Goal: Task Accomplishment & Management: Use online tool/utility

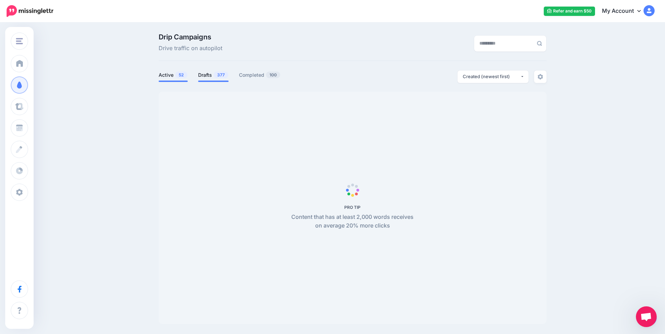
click at [207, 74] on link "Drafts 377" at bounding box center [213, 75] width 30 height 8
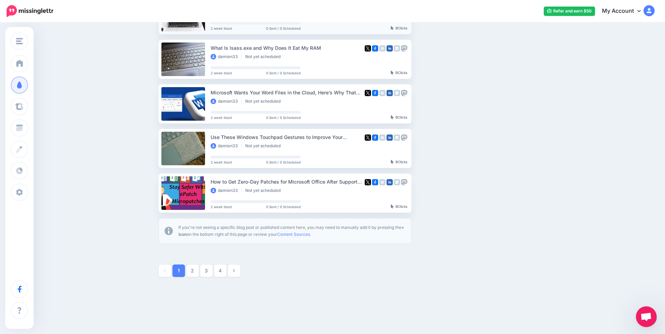
scroll to position [332, 0]
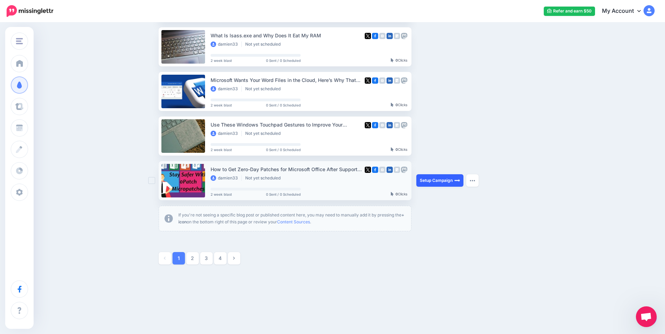
click at [441, 177] on link "Setup Campaign" at bounding box center [439, 180] width 47 height 12
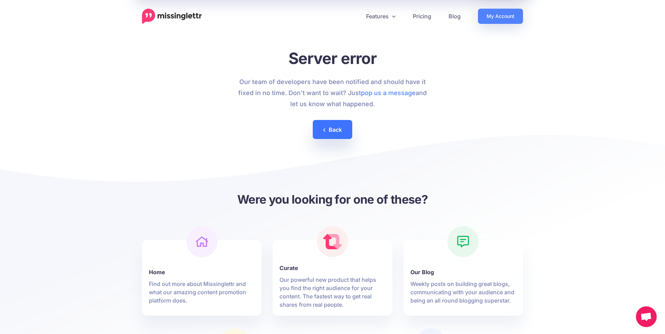
click at [327, 128] on link "Back" at bounding box center [332, 129] width 39 height 19
